Goal: Information Seeking & Learning: Learn about a topic

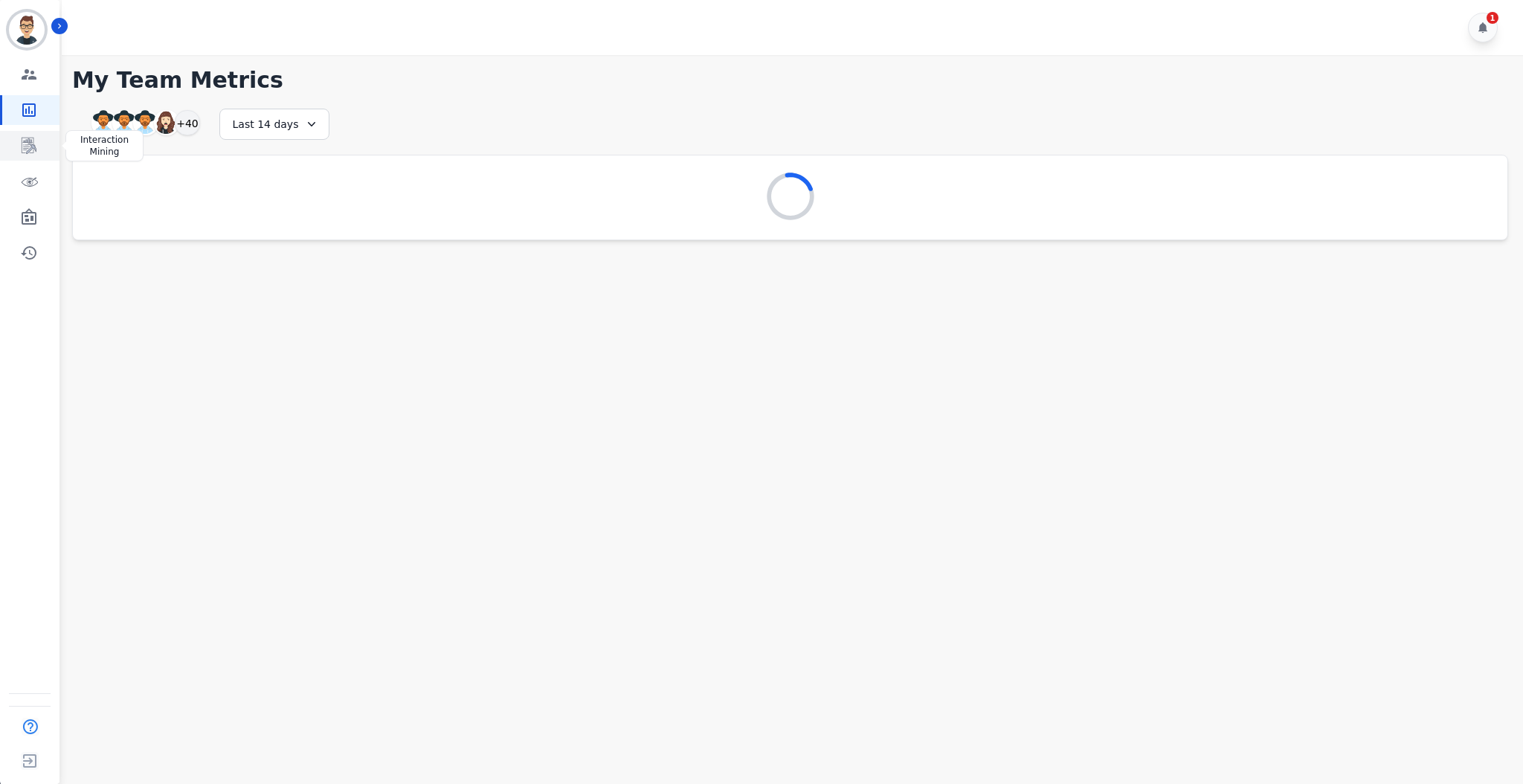
click at [33, 152] on icon "Sidebar" at bounding box center [29, 146] width 18 height 18
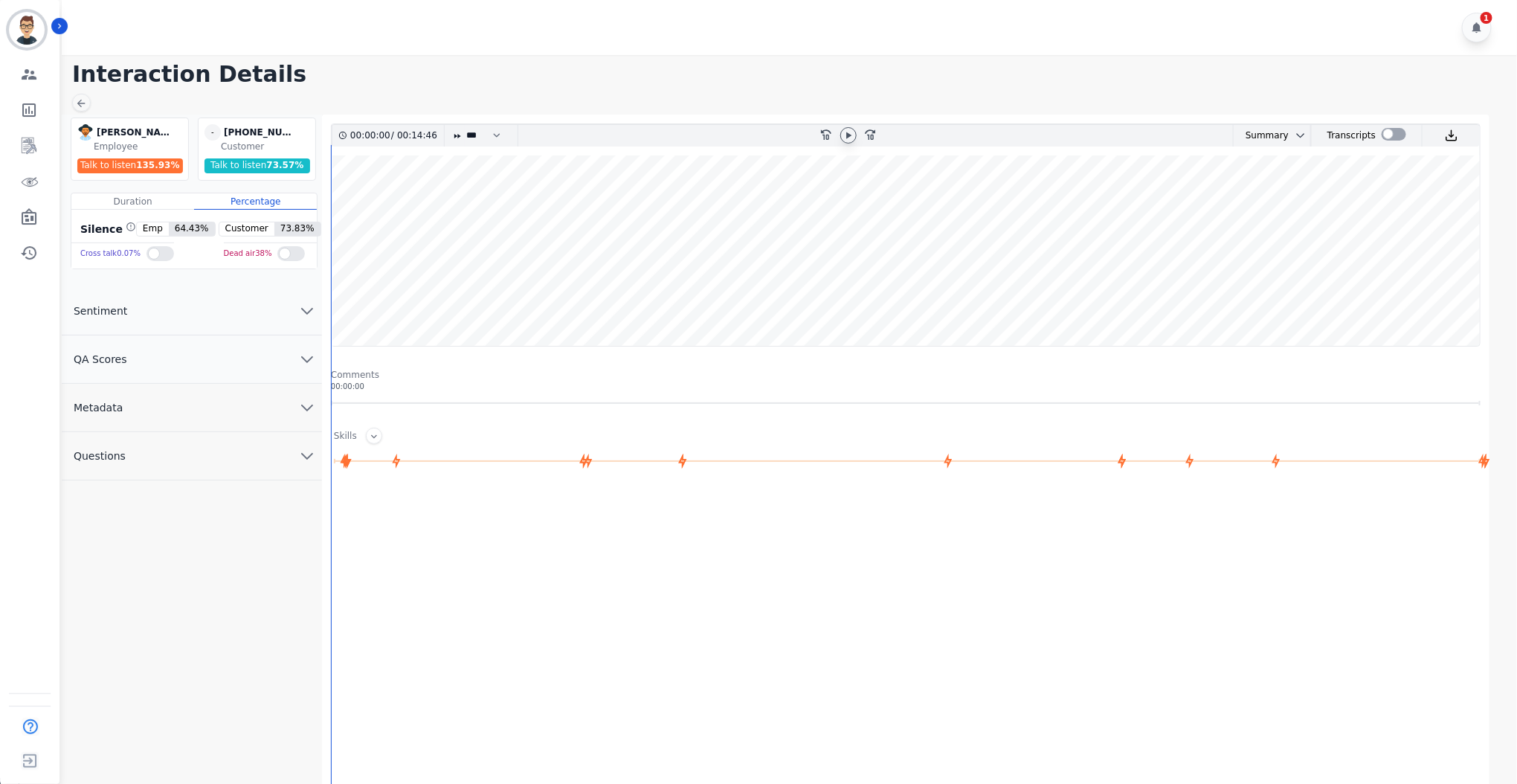
click at [848, 132] on icon at bounding box center [849, 135] width 5 height 7
click at [471, 137] on select "* * * **** * *** * ****" at bounding box center [487, 136] width 45 height 22
select select "****"
click at [465, 125] on select "* * * **** * *** * ****" at bounding box center [487, 136] width 45 height 22
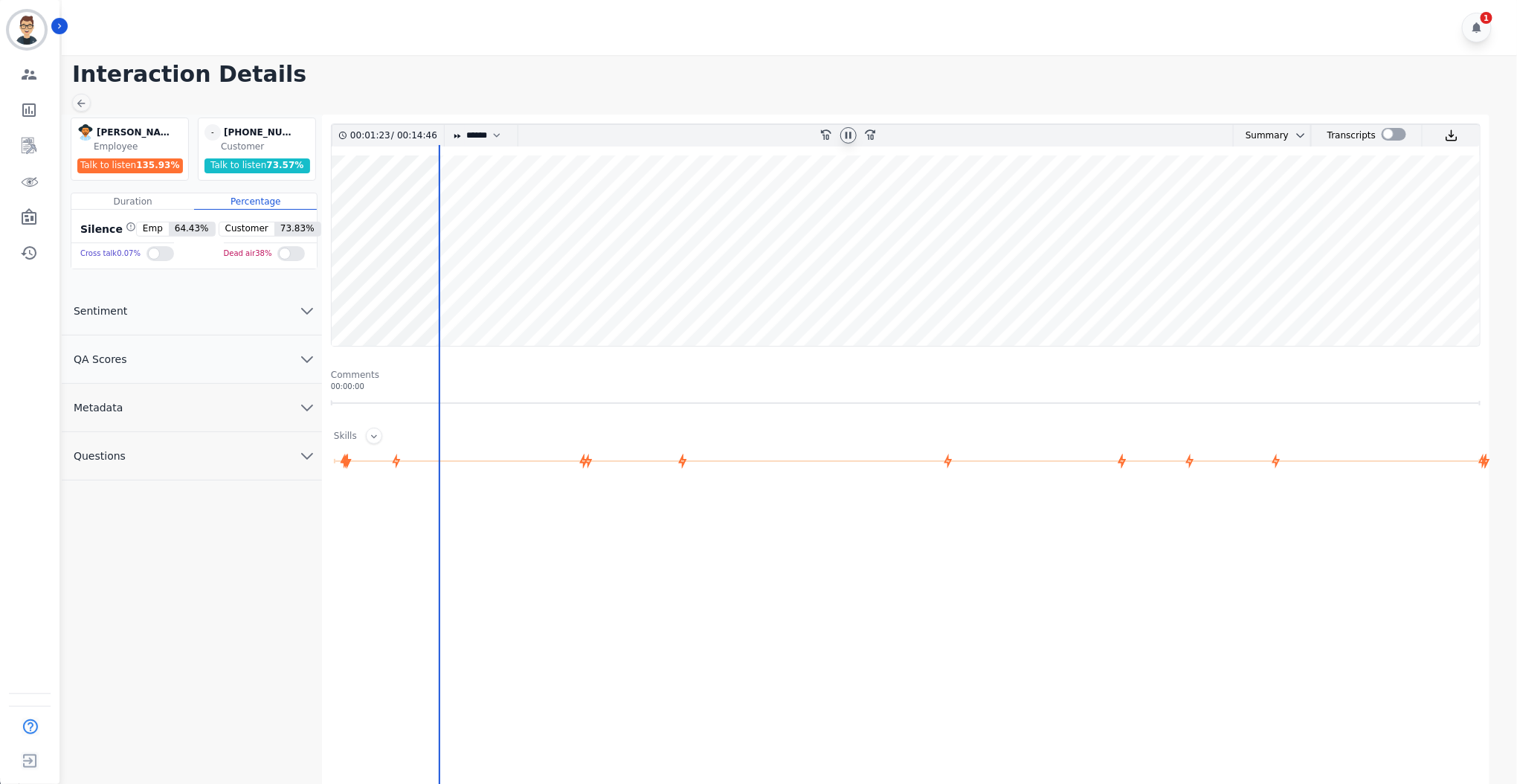
click at [176, 405] on button "Metadata" at bounding box center [192, 407] width 260 height 48
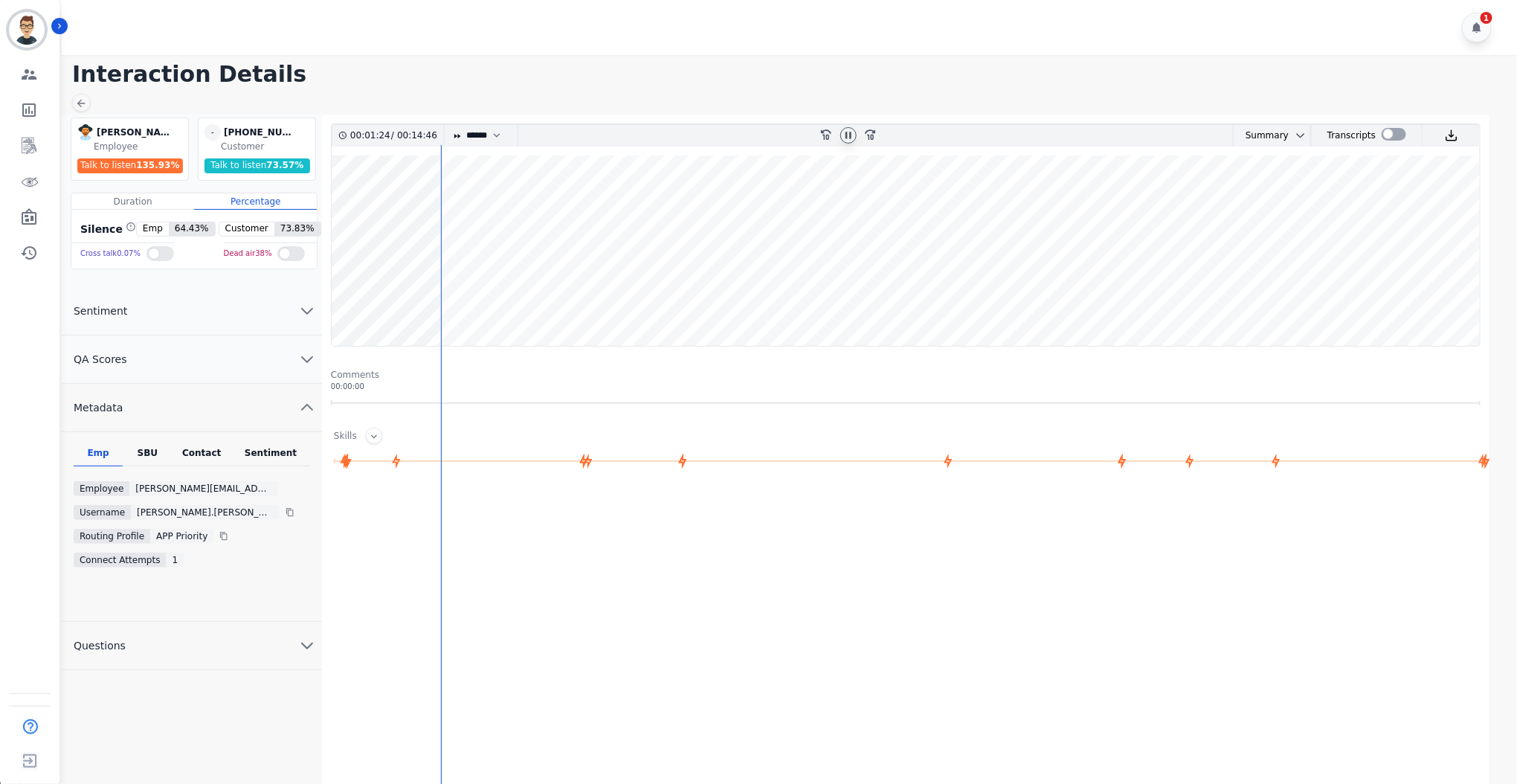
click at [161, 461] on div "SBU" at bounding box center [147, 456] width 49 height 19
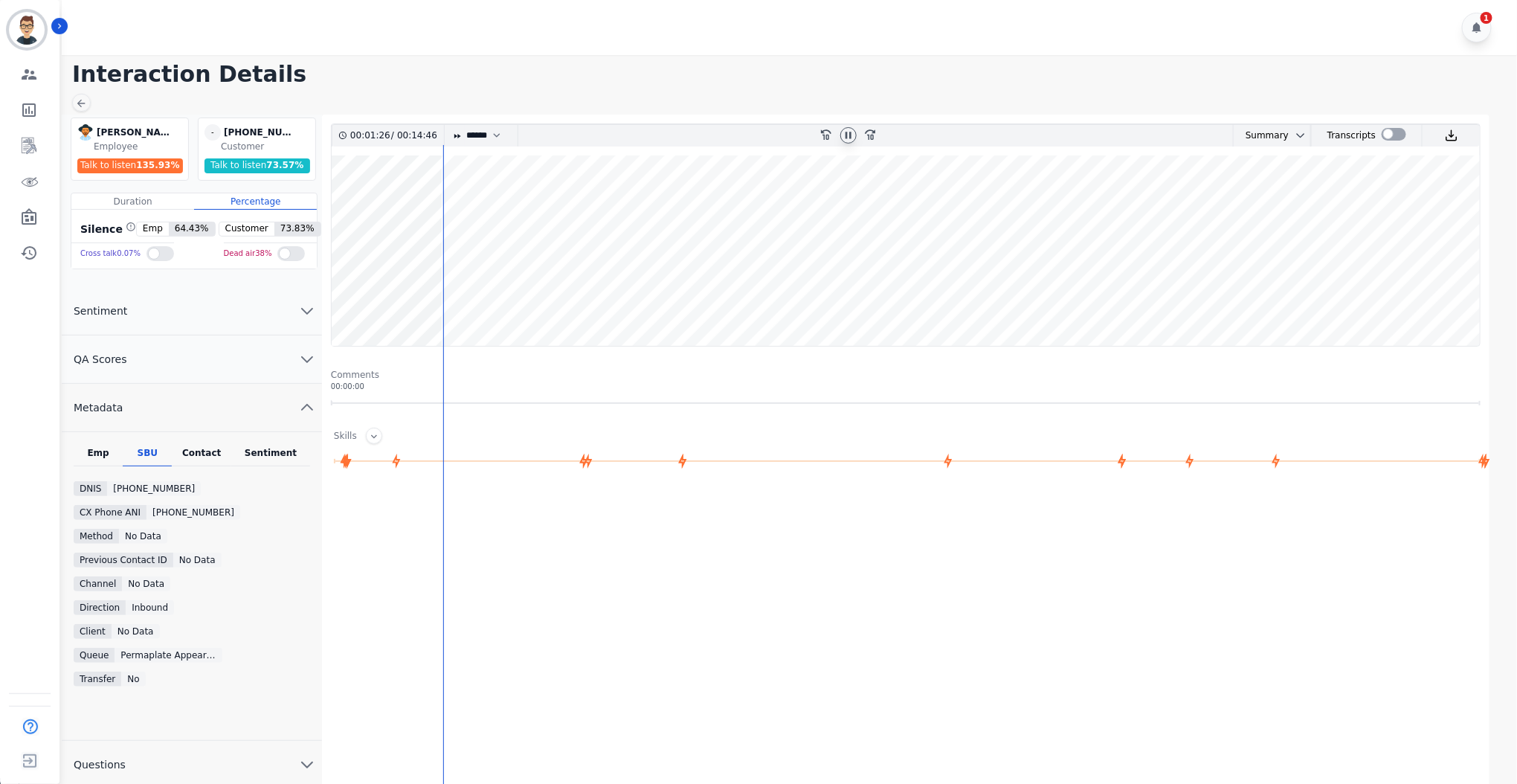
click at [197, 454] on div "Contact" at bounding box center [201, 456] width 60 height 19
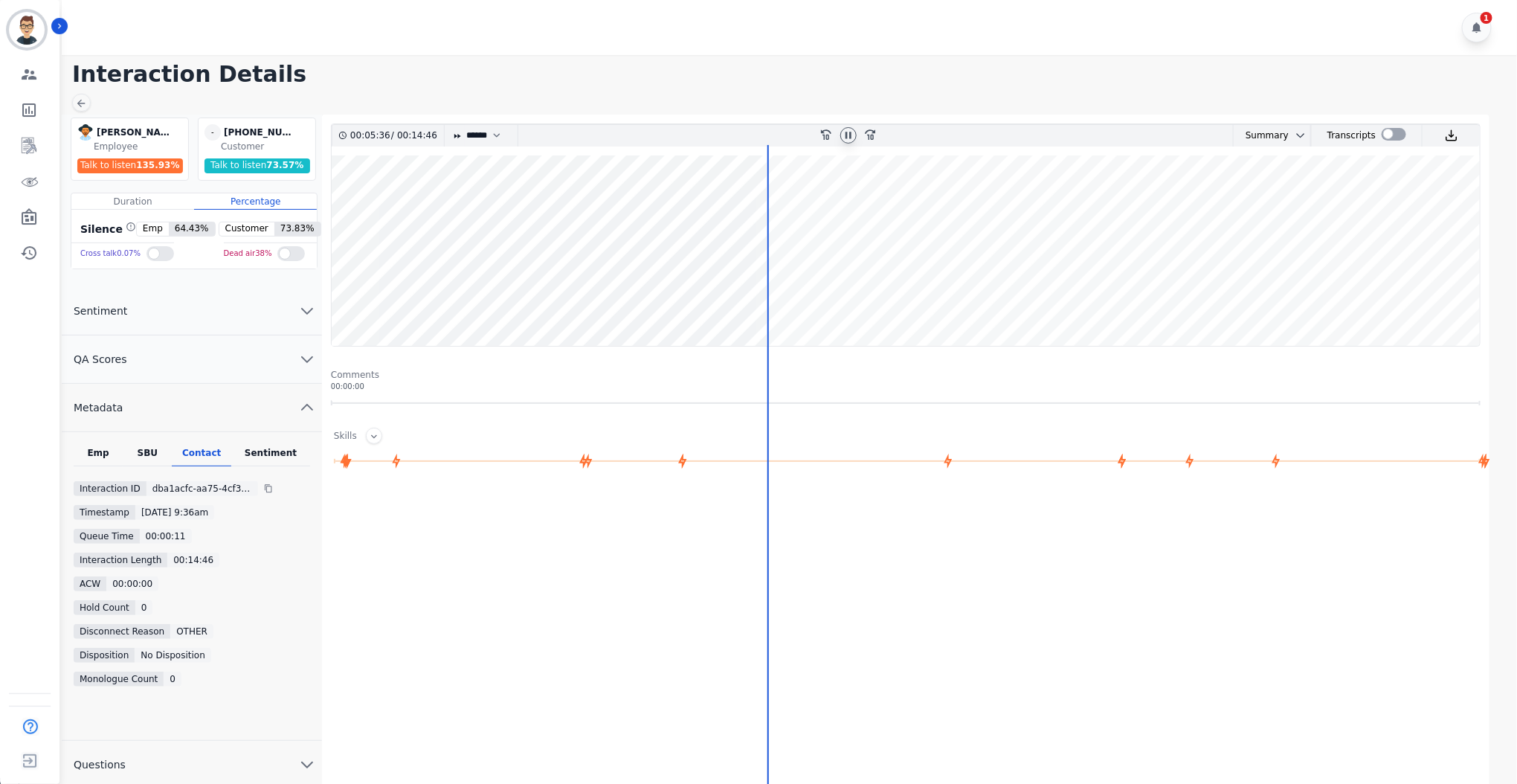
click at [776, 200] on wave at bounding box center [906, 251] width 1149 height 190
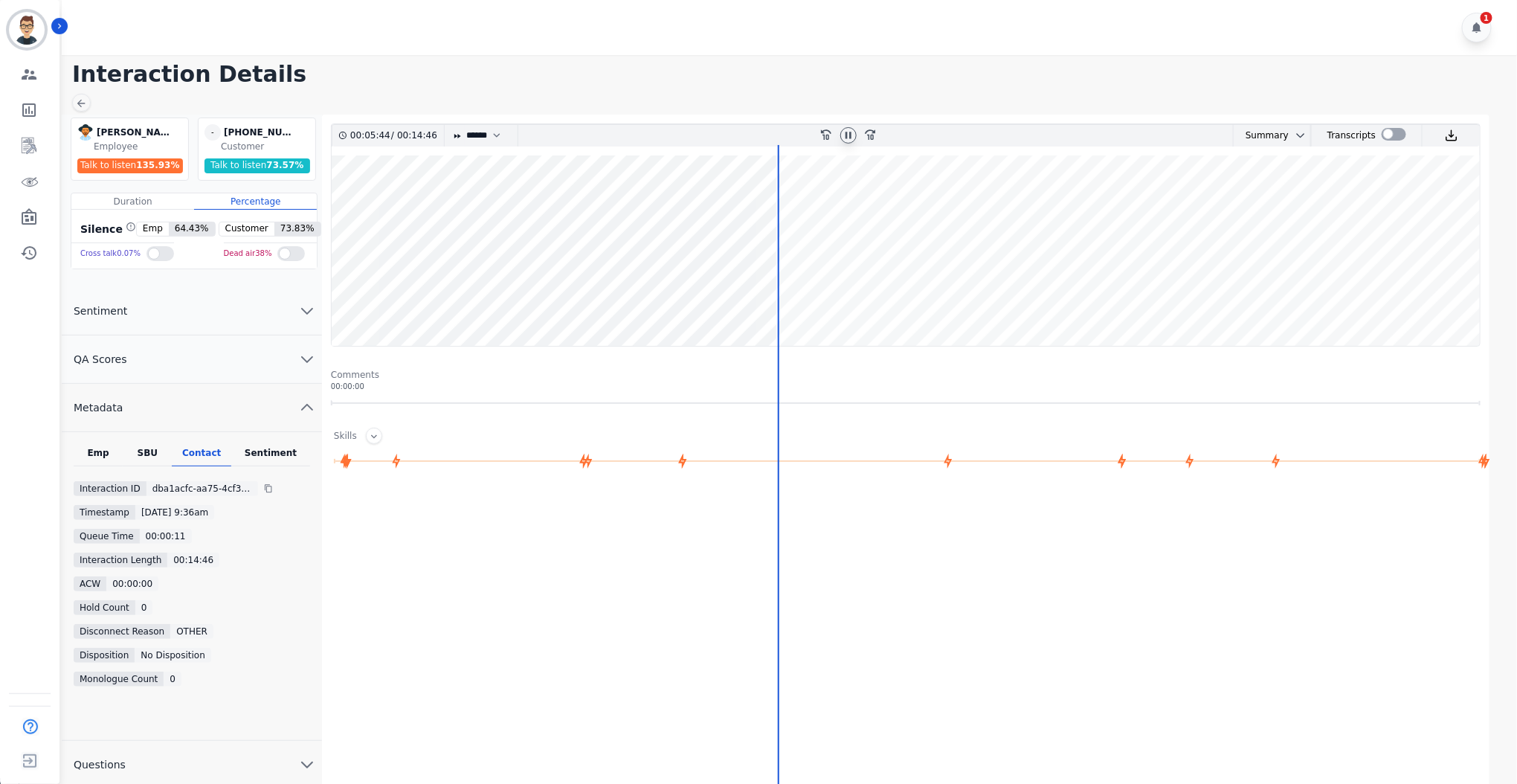
click at [795, 201] on wave at bounding box center [906, 251] width 1149 height 190
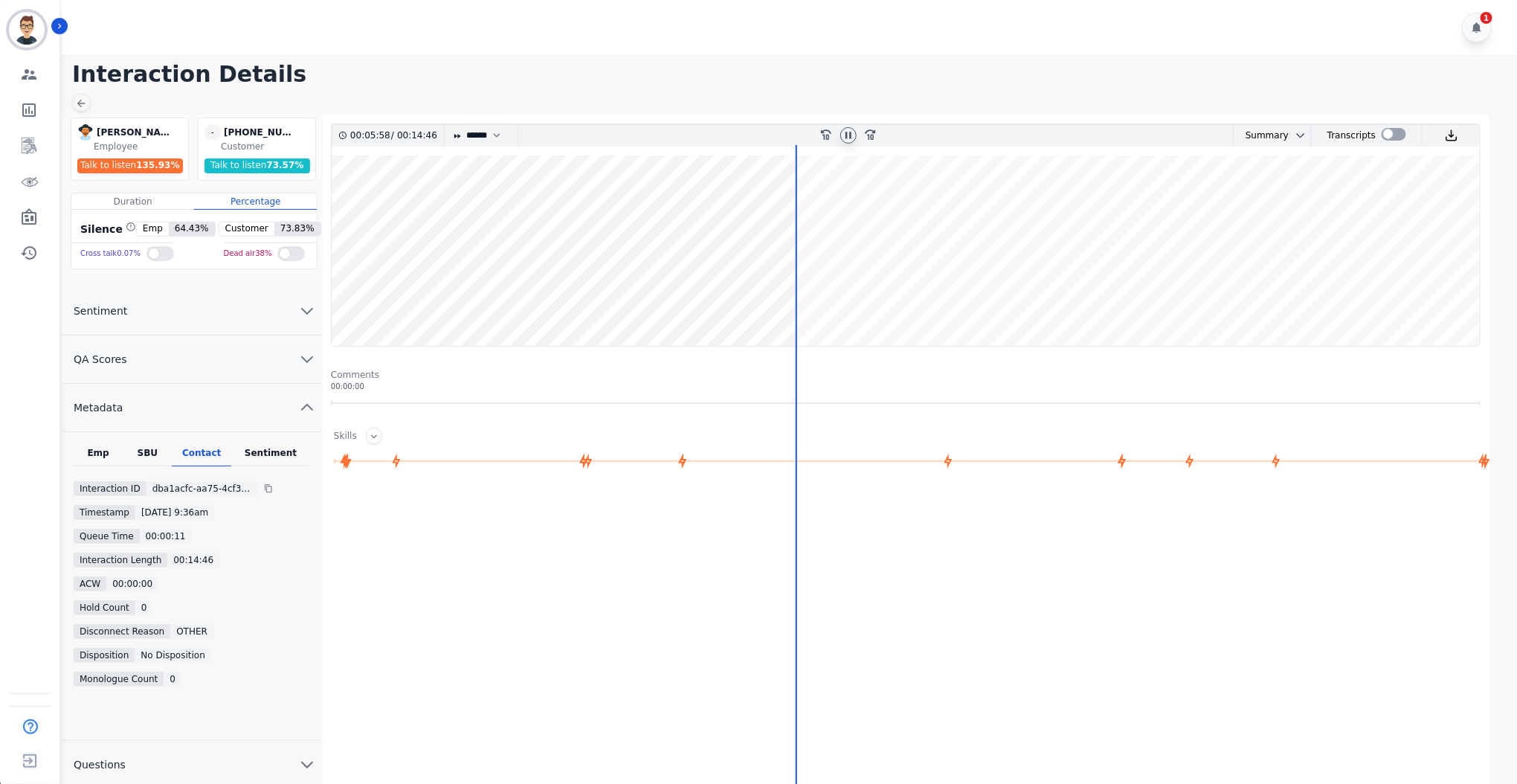
click at [813, 201] on wave at bounding box center [906, 251] width 1149 height 190
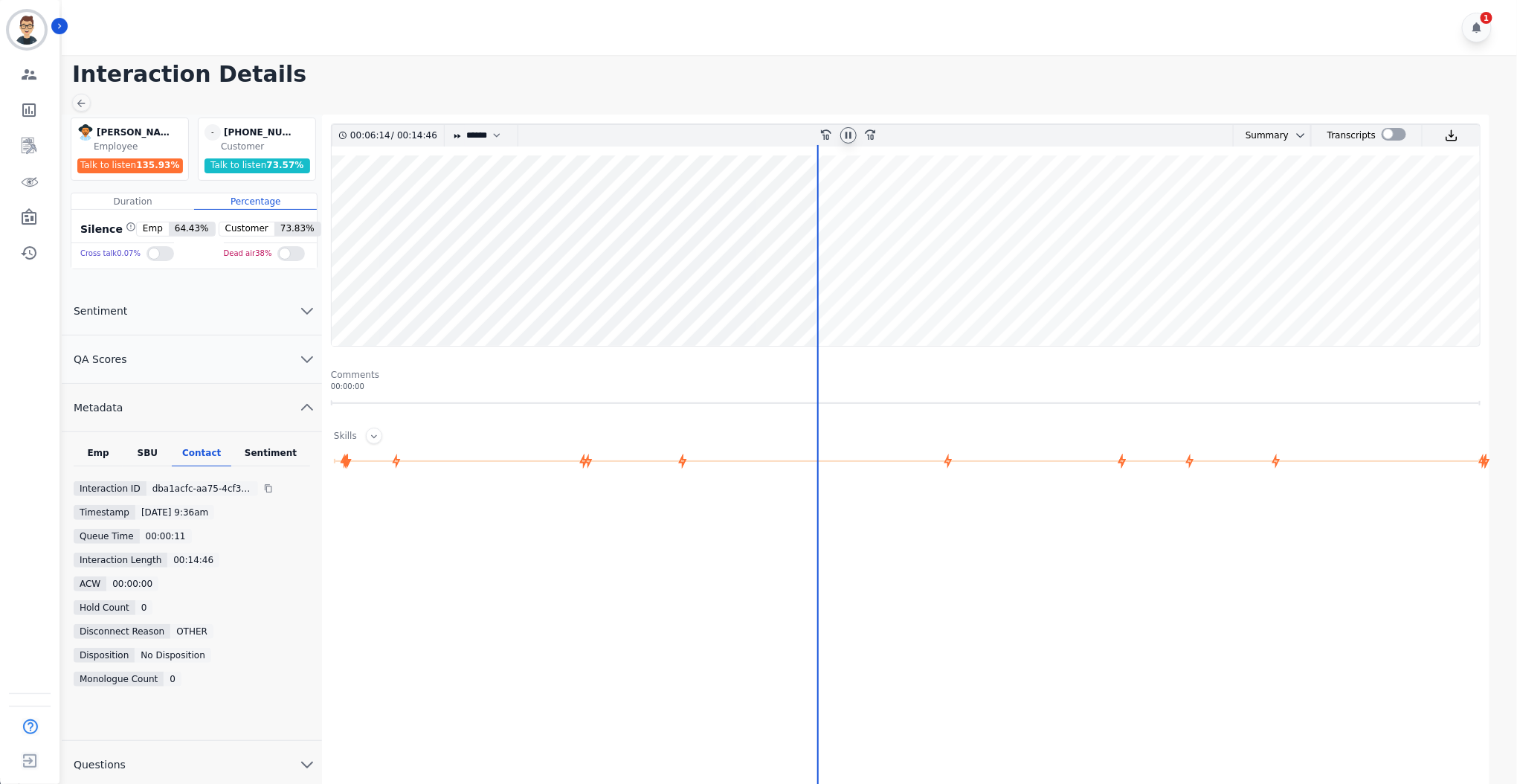
click at [849, 206] on wave at bounding box center [906, 251] width 1149 height 190
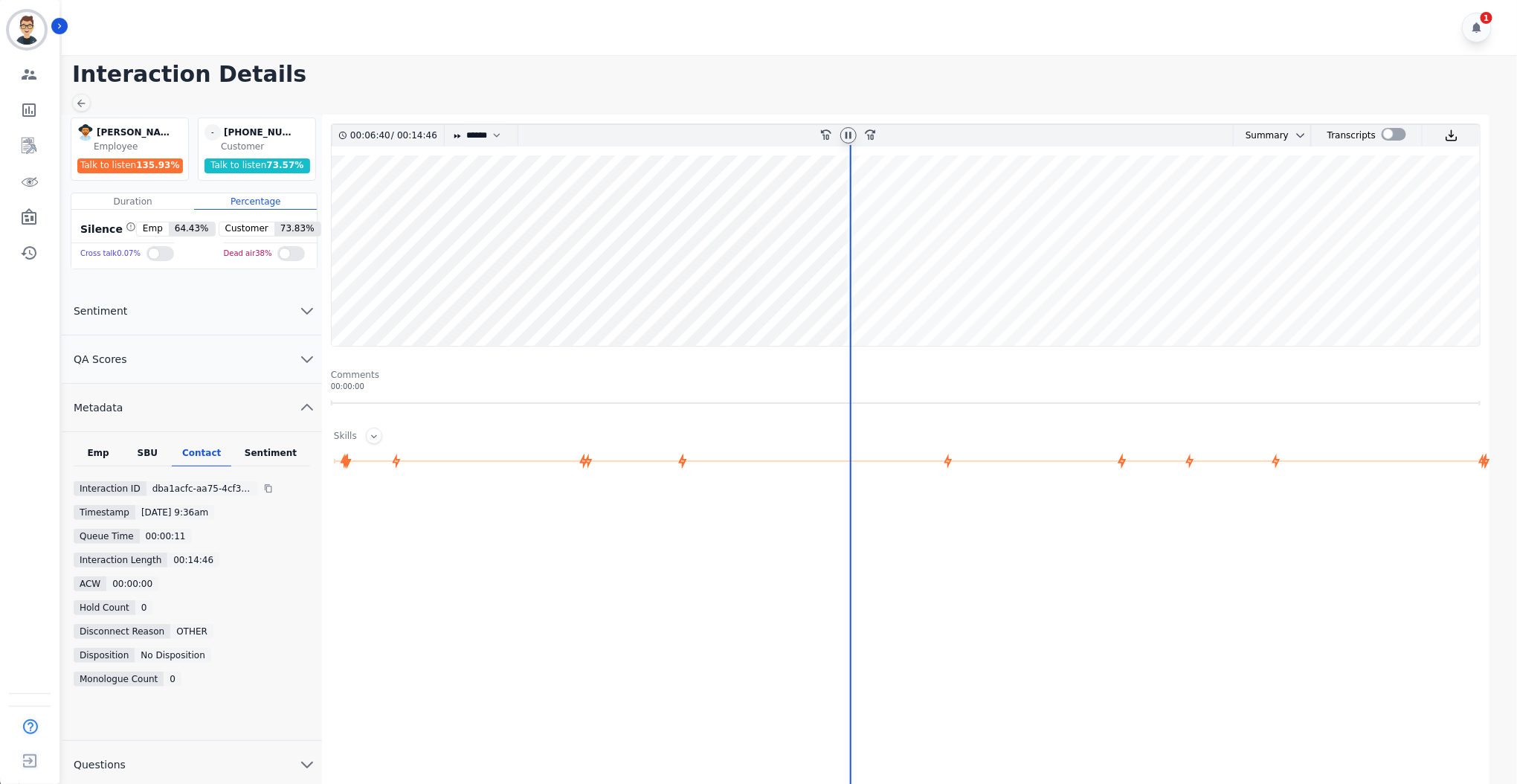
click at [893, 207] on wave at bounding box center [906, 251] width 1149 height 190
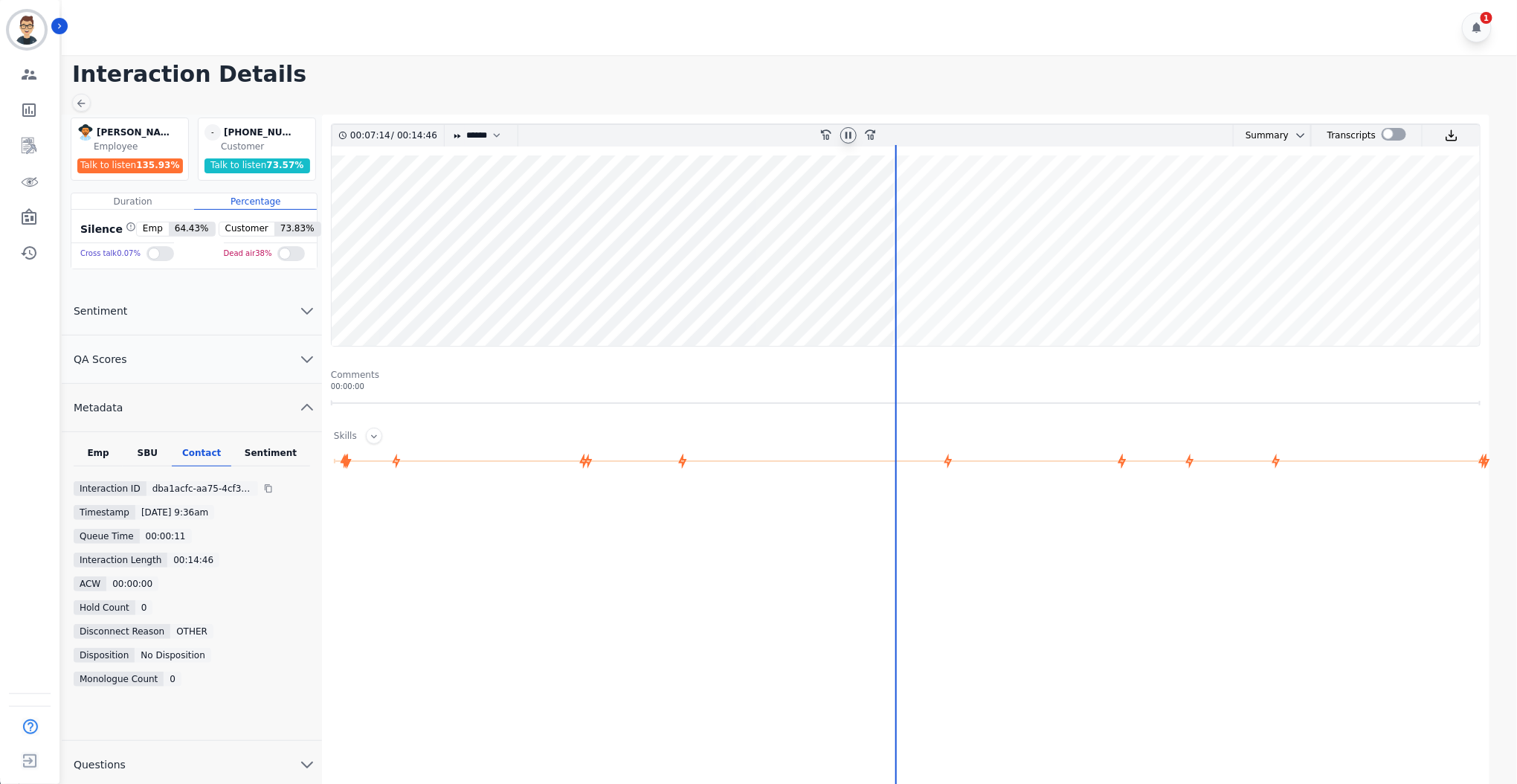
click at [906, 299] on wave at bounding box center [906, 251] width 1149 height 190
click at [496, 135] on select "* * * **** * *** * ****" at bounding box center [487, 136] width 45 height 22
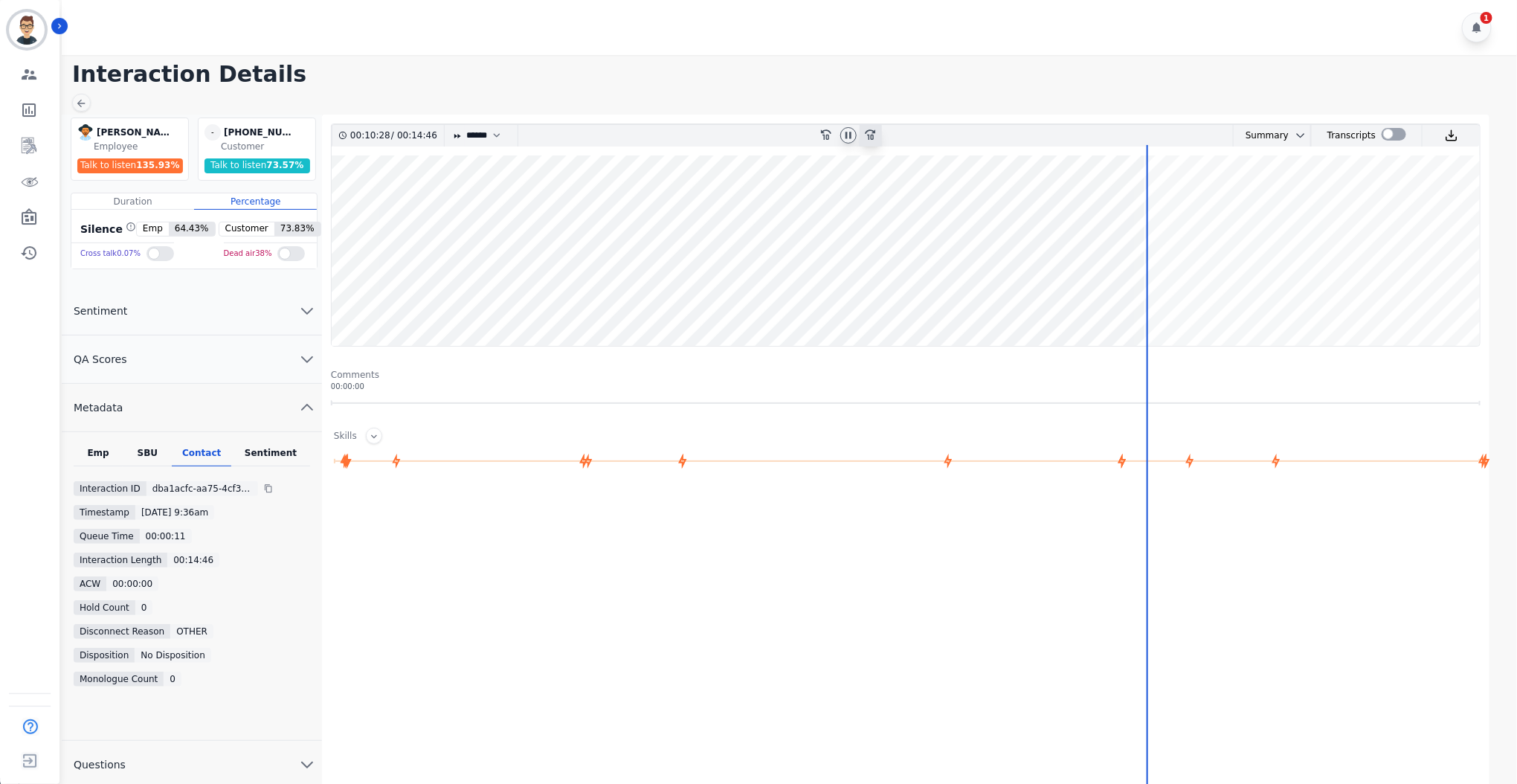
click at [872, 138] on icon at bounding box center [869, 134] width 11 height 11
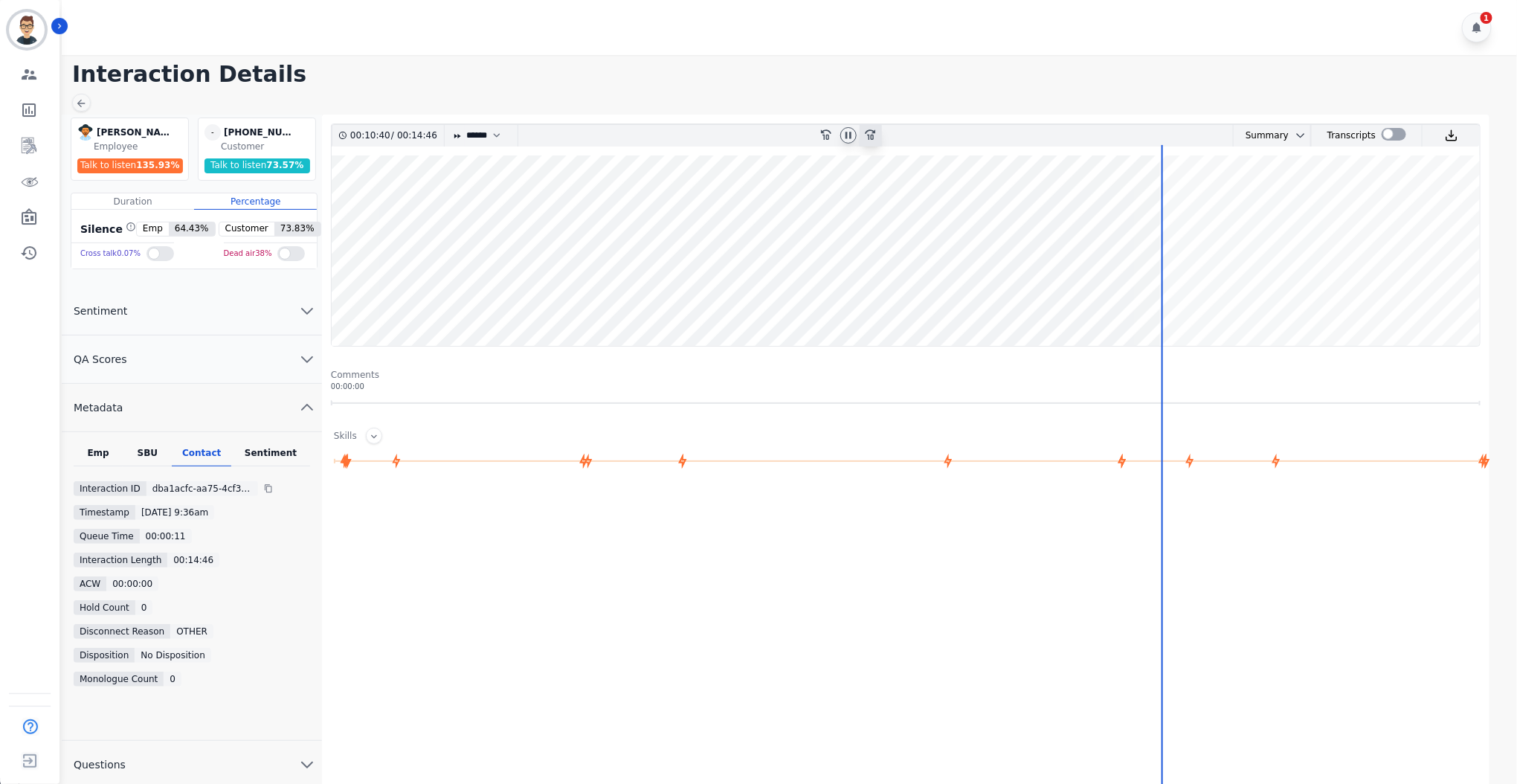
click at [872, 138] on icon at bounding box center [869, 134] width 11 height 11
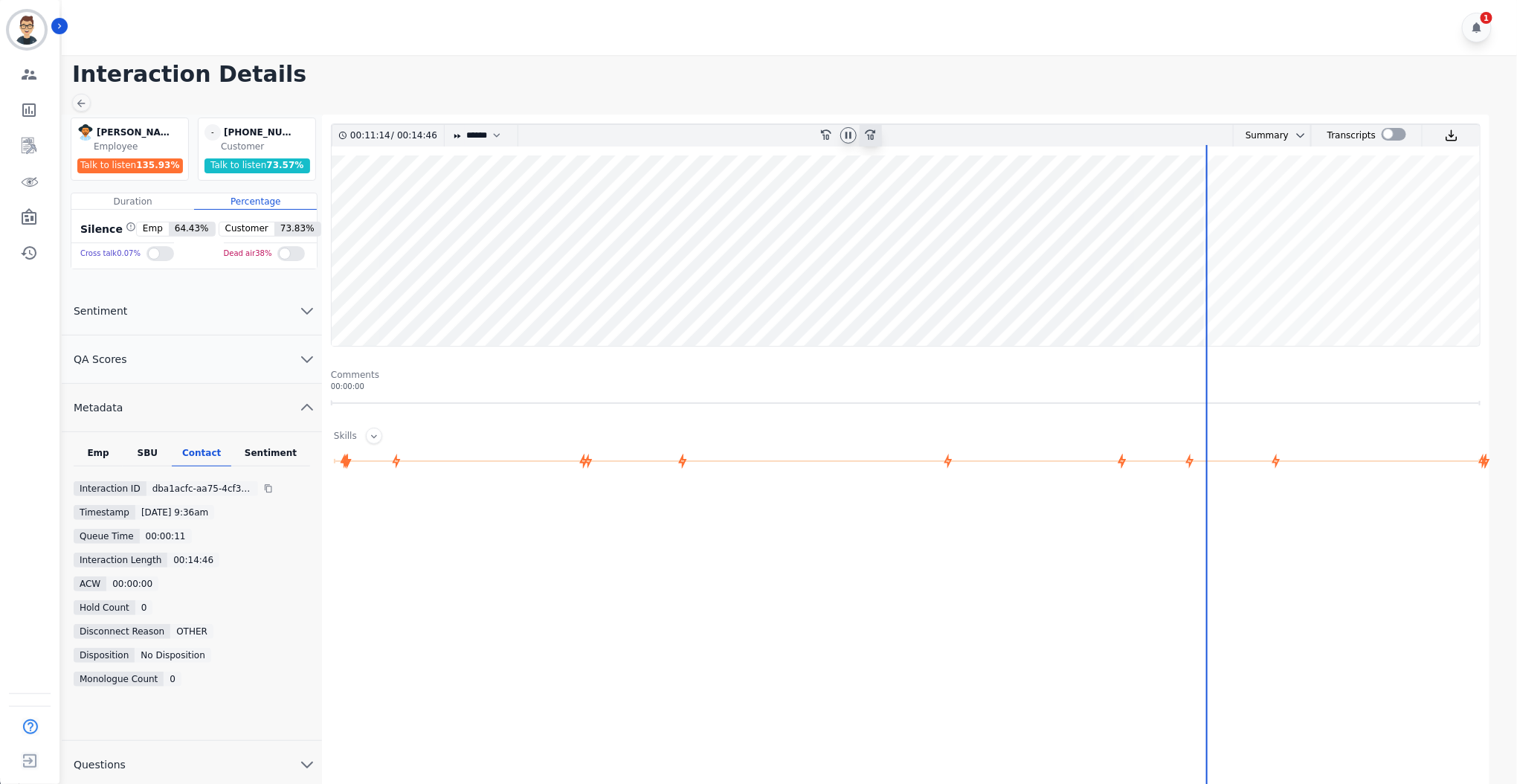
click at [872, 138] on icon at bounding box center [869, 134] width 11 height 11
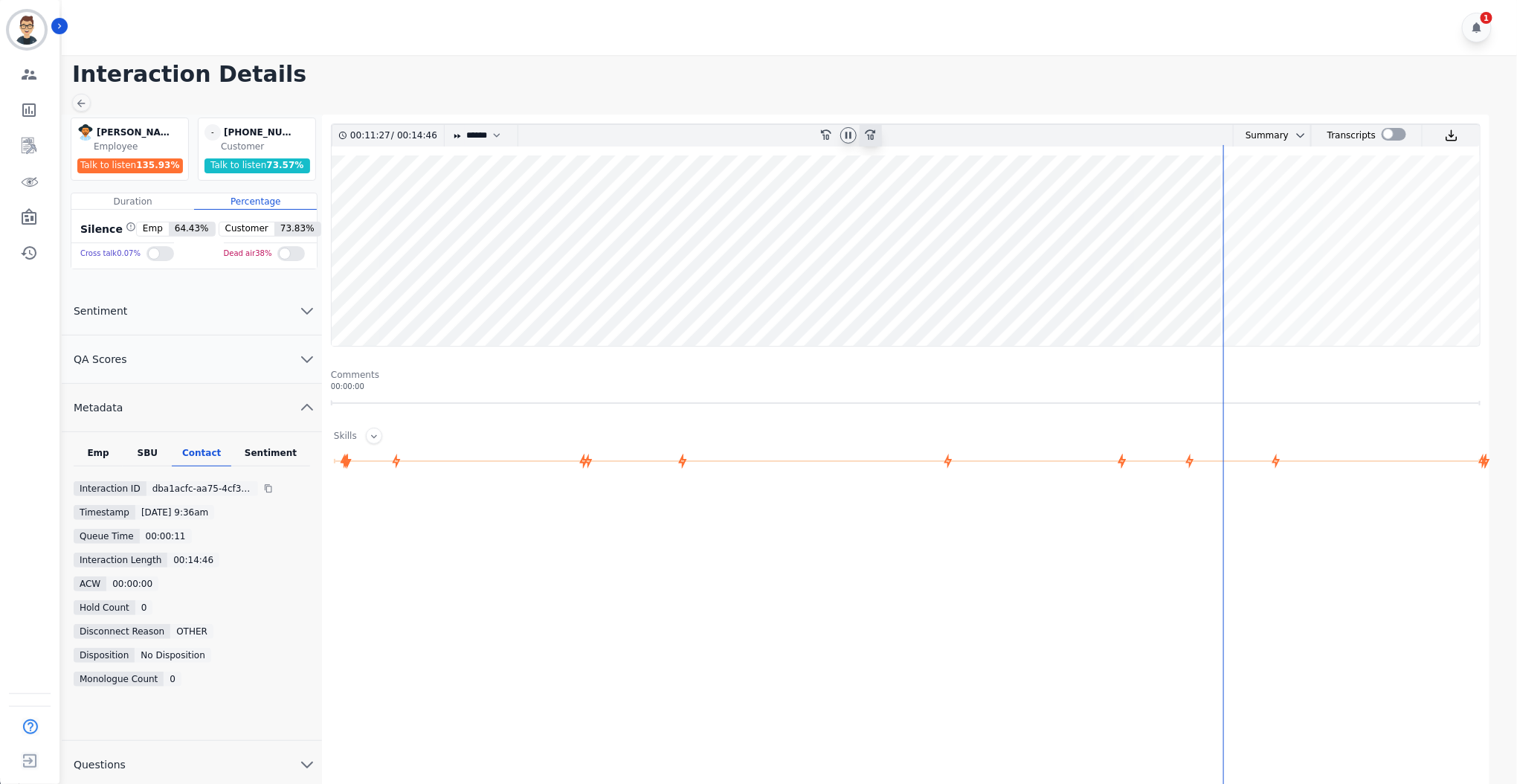
click at [872, 138] on icon at bounding box center [869, 134] width 11 height 11
click at [1246, 298] on wave at bounding box center [906, 251] width 1149 height 190
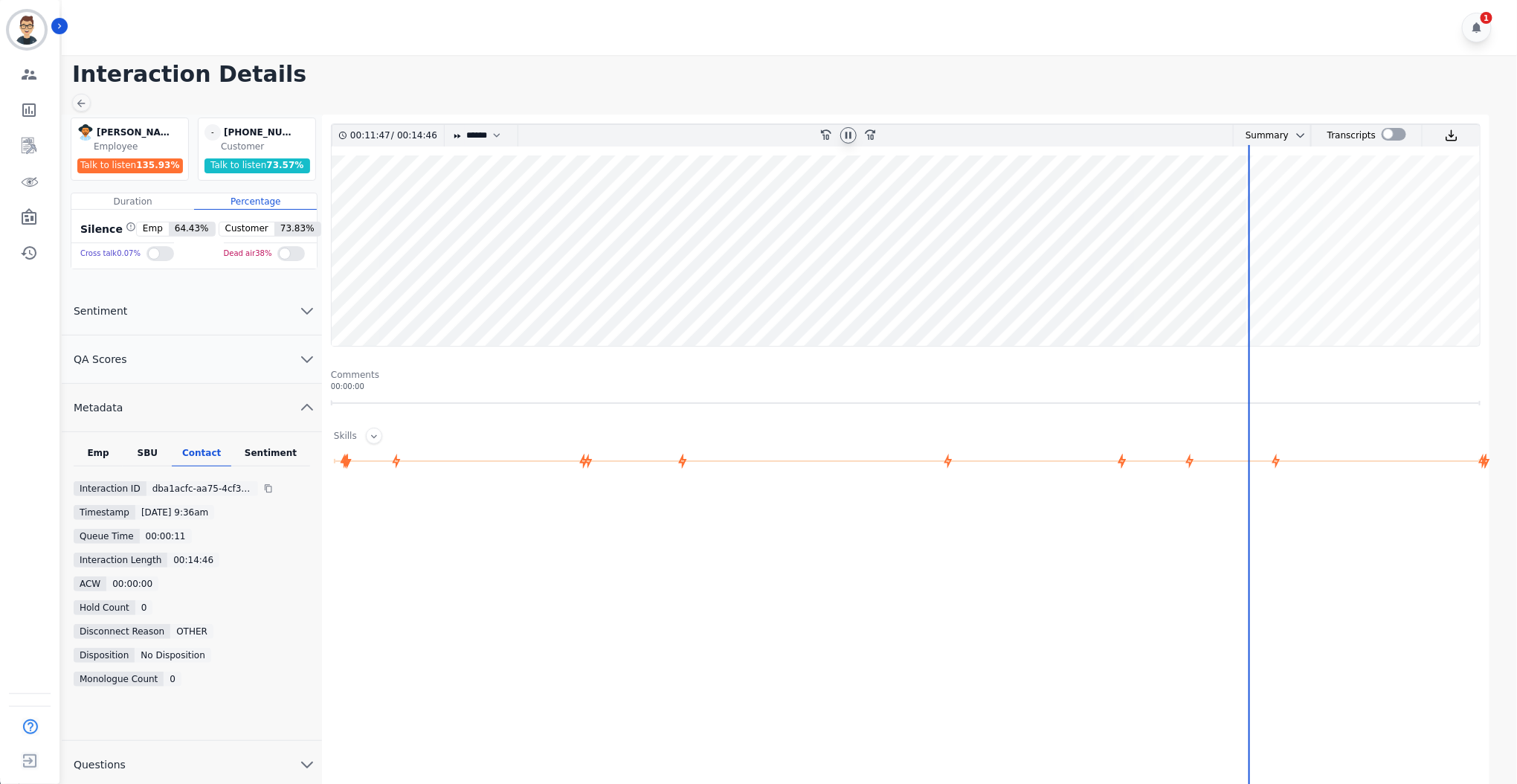
click at [1216, 301] on wave at bounding box center [906, 251] width 1149 height 190
click at [1248, 297] on wave at bounding box center [906, 251] width 1149 height 190
click at [1291, 299] on wave at bounding box center [906, 251] width 1149 height 190
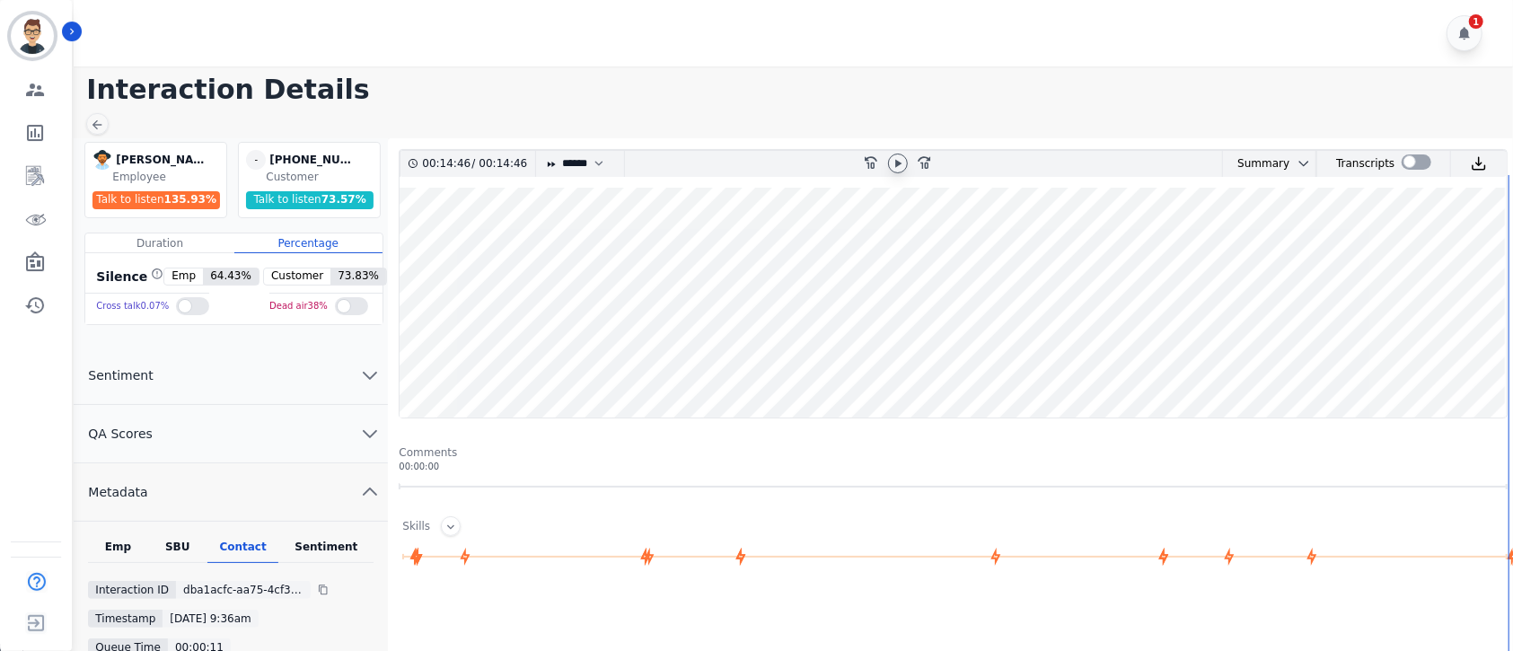
drag, startPoint x: 851, startPoint y: 16, endPoint x: 995, endPoint y: -63, distance: 164.0
